Goal: Task Accomplishment & Management: Check status

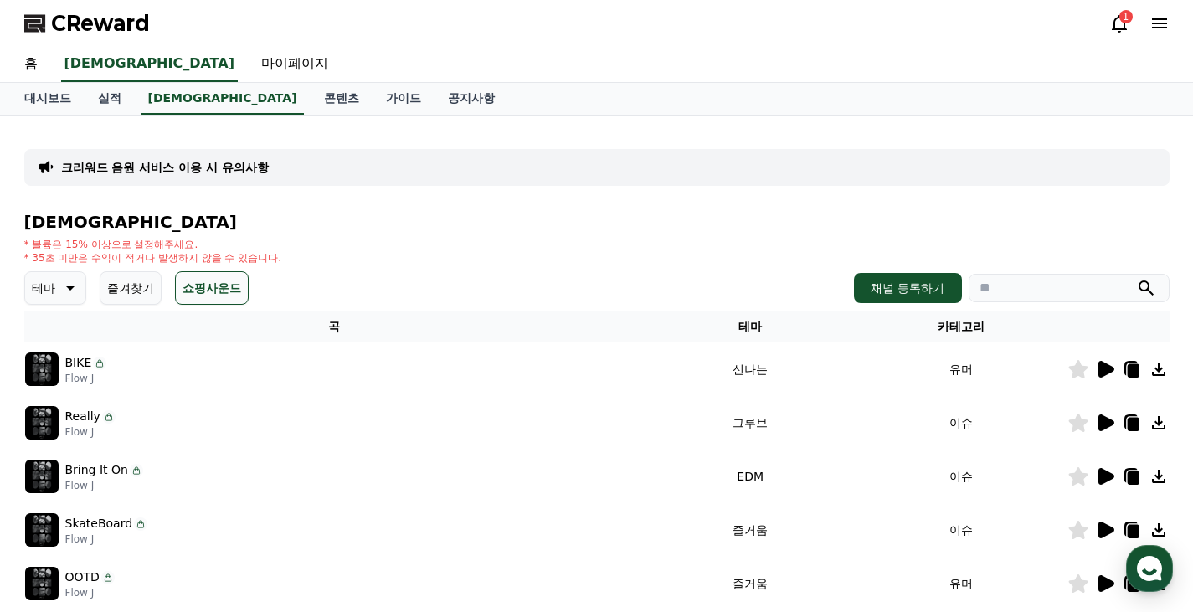
click at [1115, 24] on icon at bounding box center [1119, 23] width 20 height 20
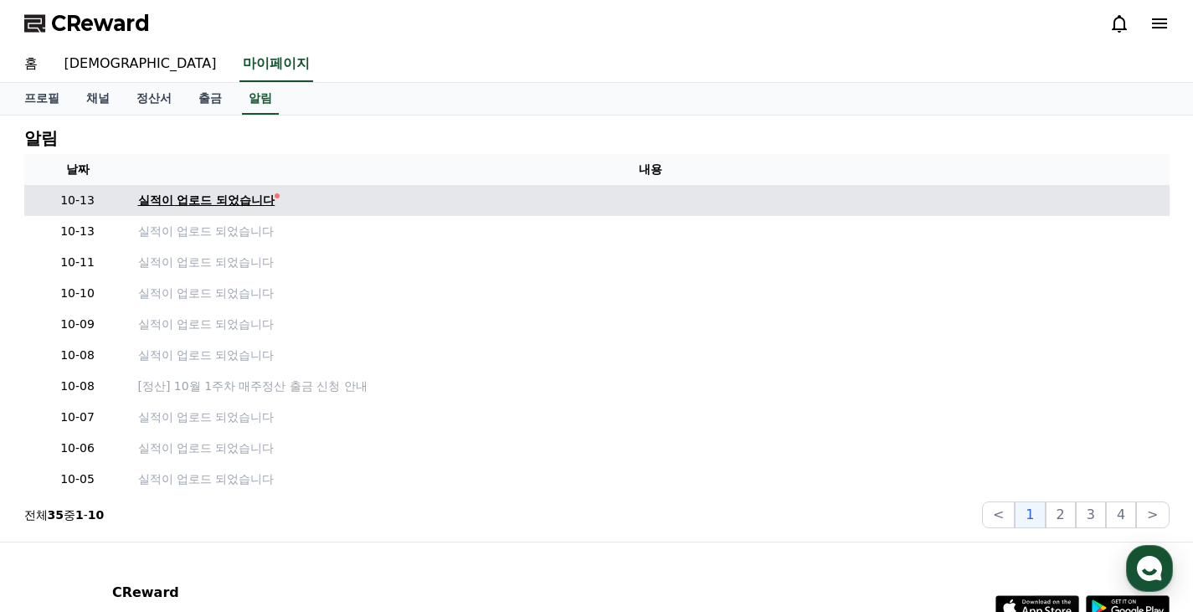
click at [188, 192] on div "실적이 업로드 되었습니다" at bounding box center [206, 201] width 137 height 18
